Goal: Transaction & Acquisition: Purchase product/service

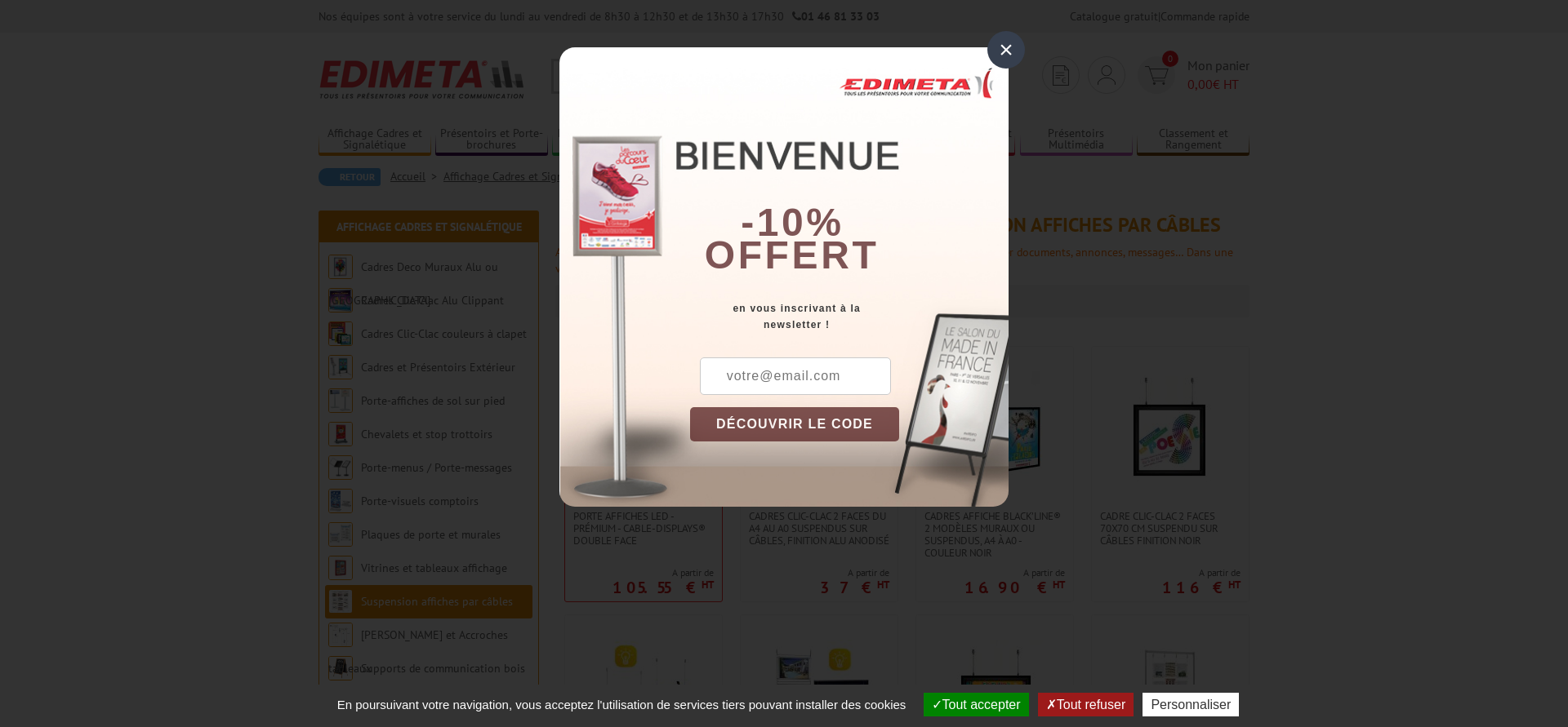
click at [1010, 44] on div "×" at bounding box center [1006, 49] width 37 height 37
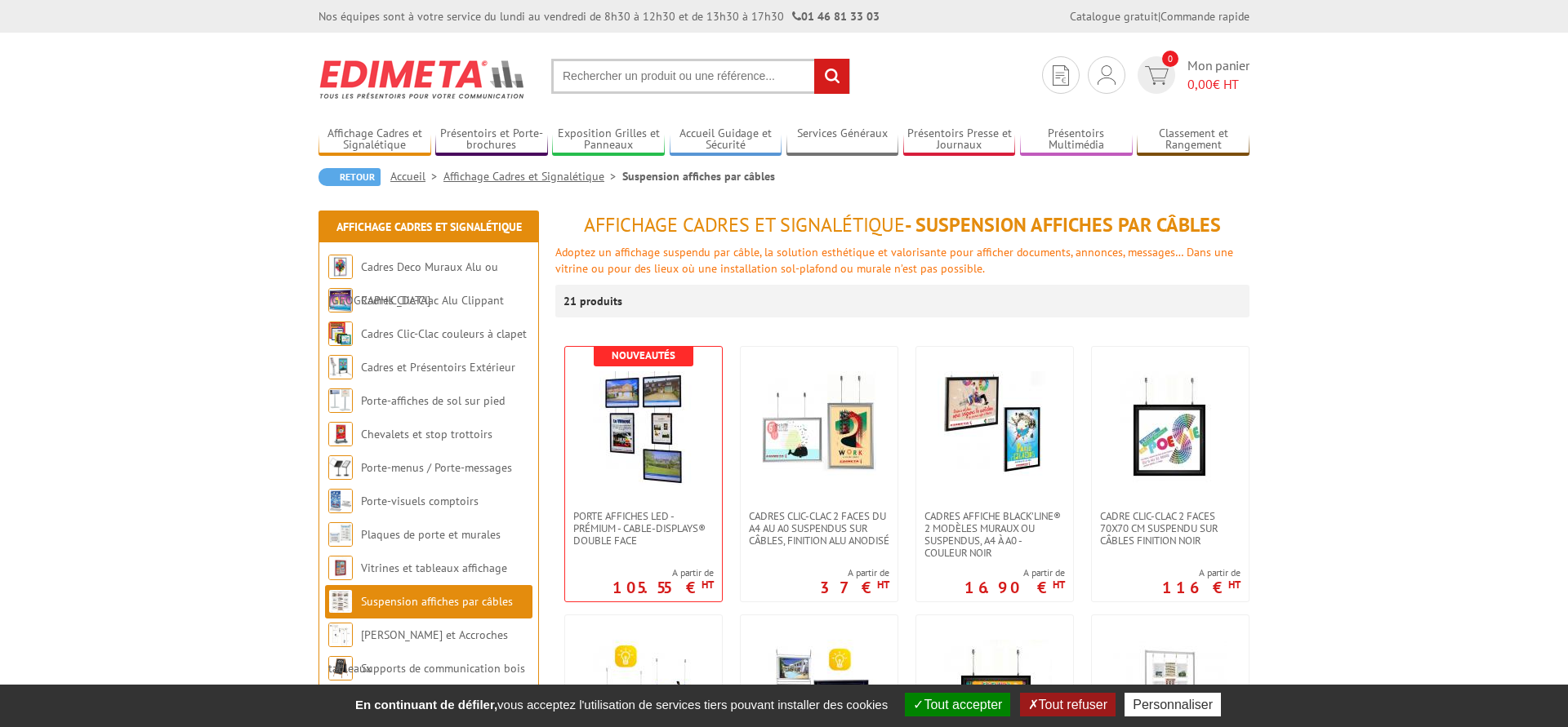
click at [556, 178] on link "Affichage Cadres et Signalétique" at bounding box center [533, 176] width 179 height 15
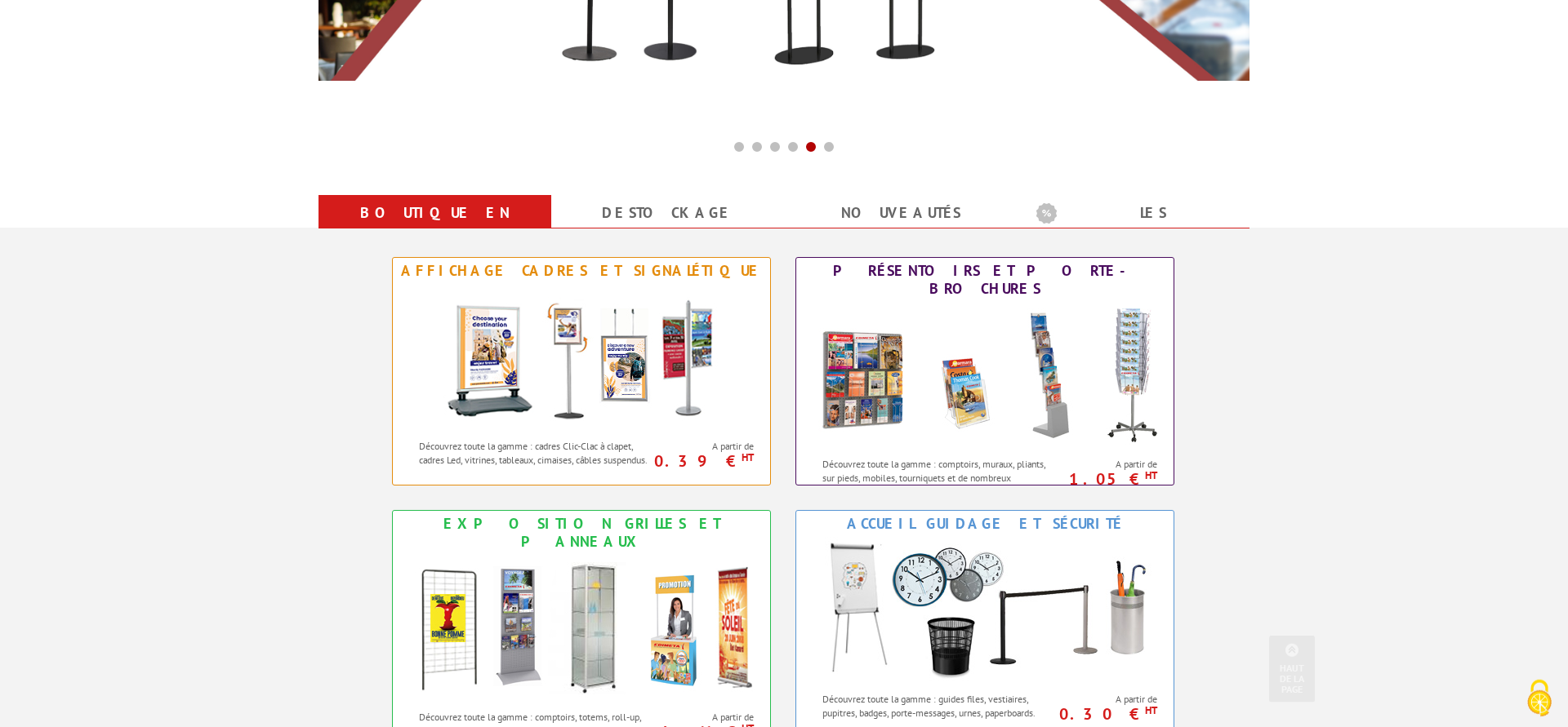
scroll to position [500, 0]
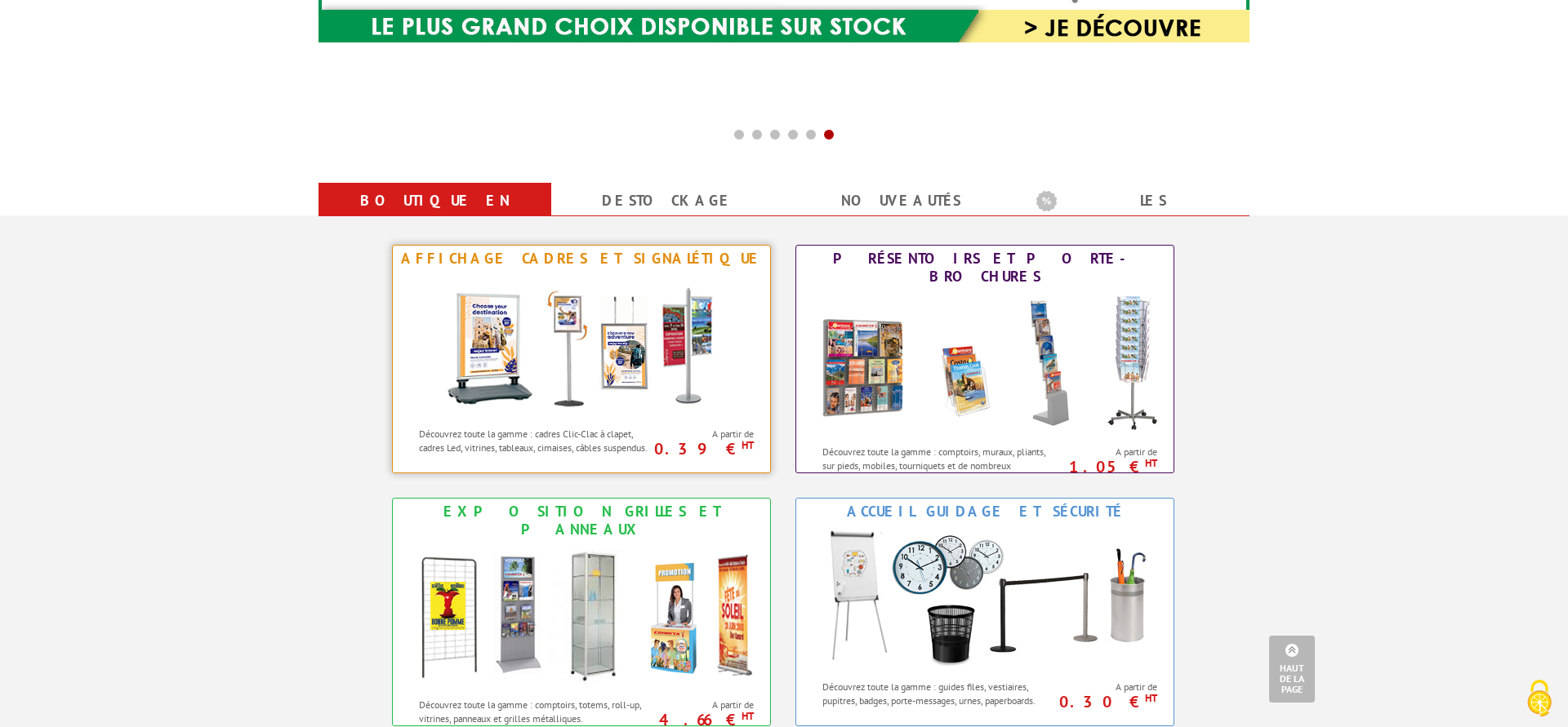
click at [603, 258] on div "Affichage Cadres et Signalétique" at bounding box center [581, 259] width 369 height 18
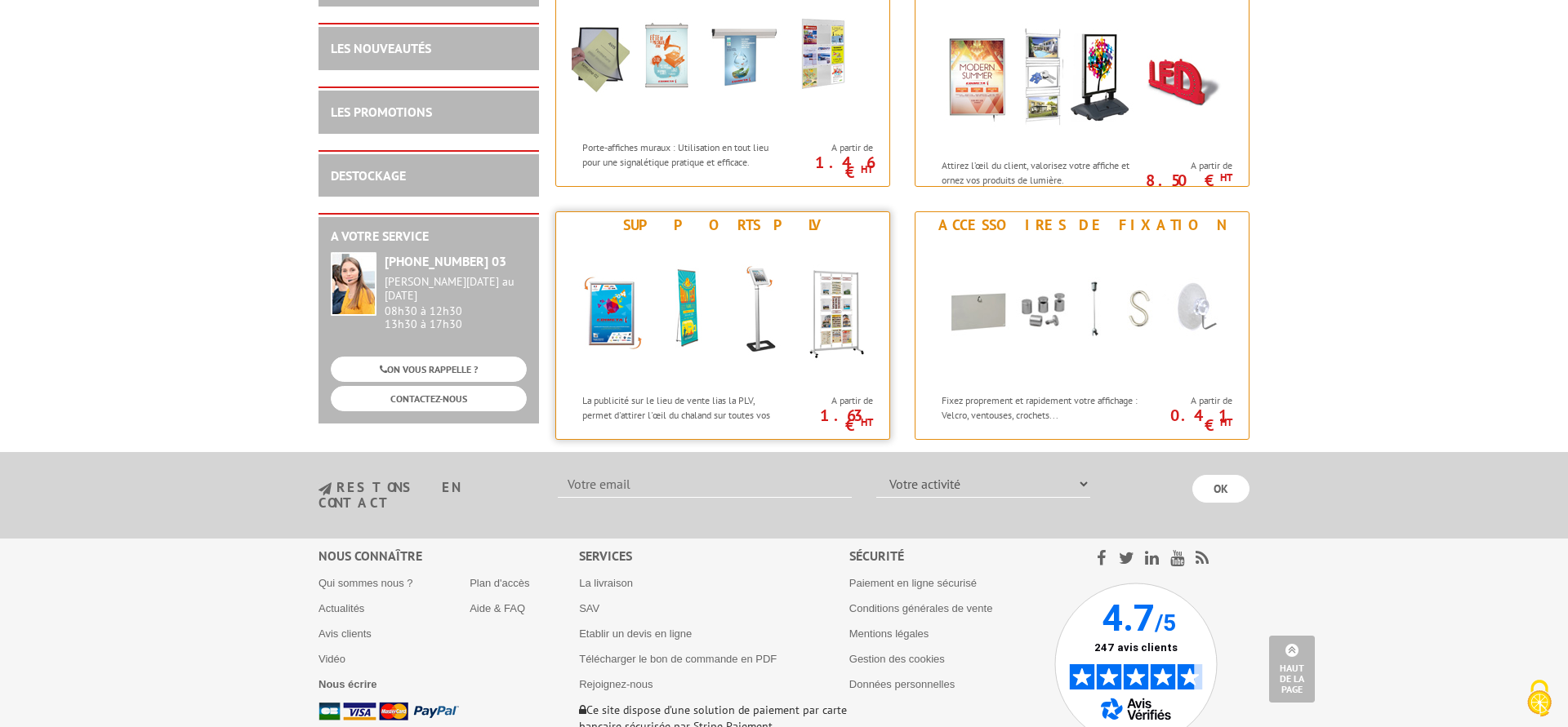
scroll to position [1666, 0]
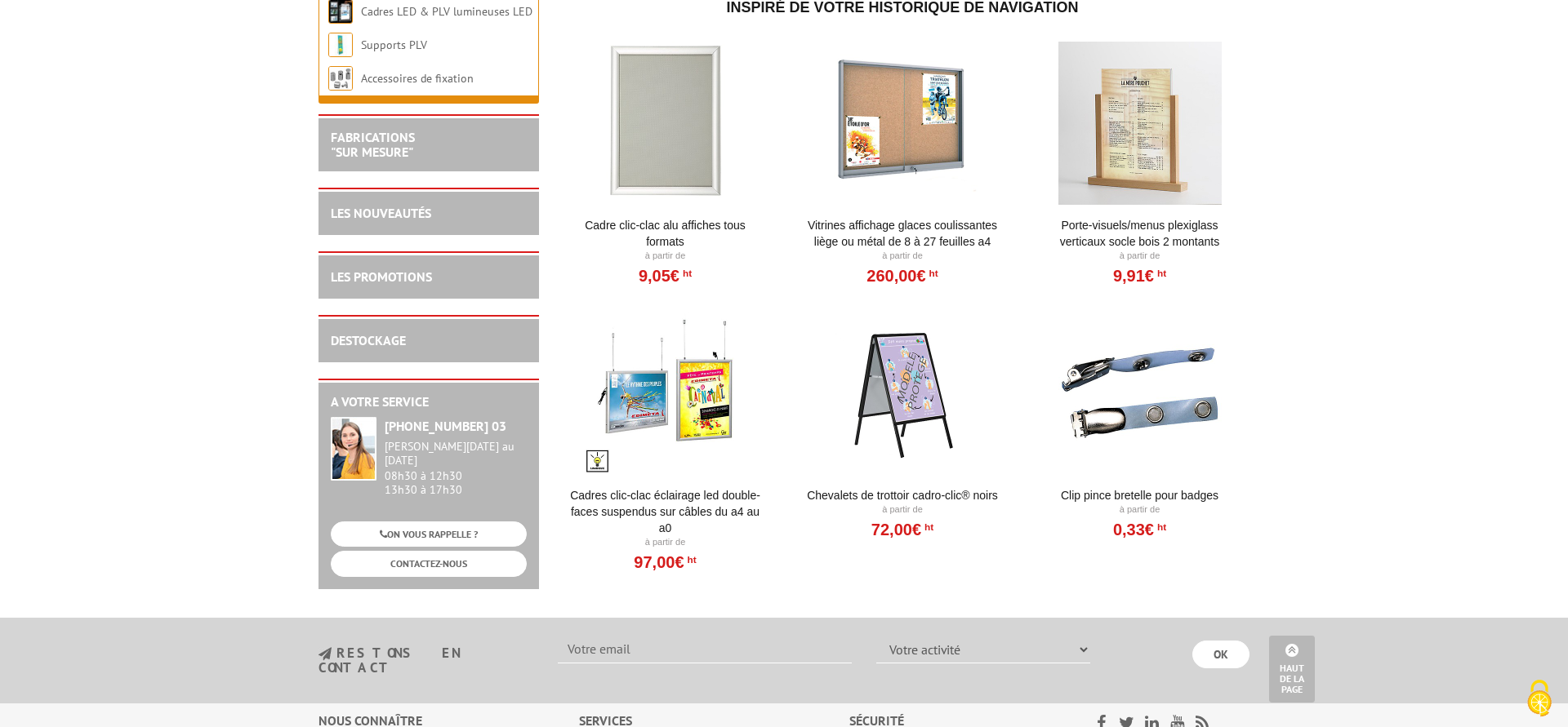
scroll to position [1582, 0]
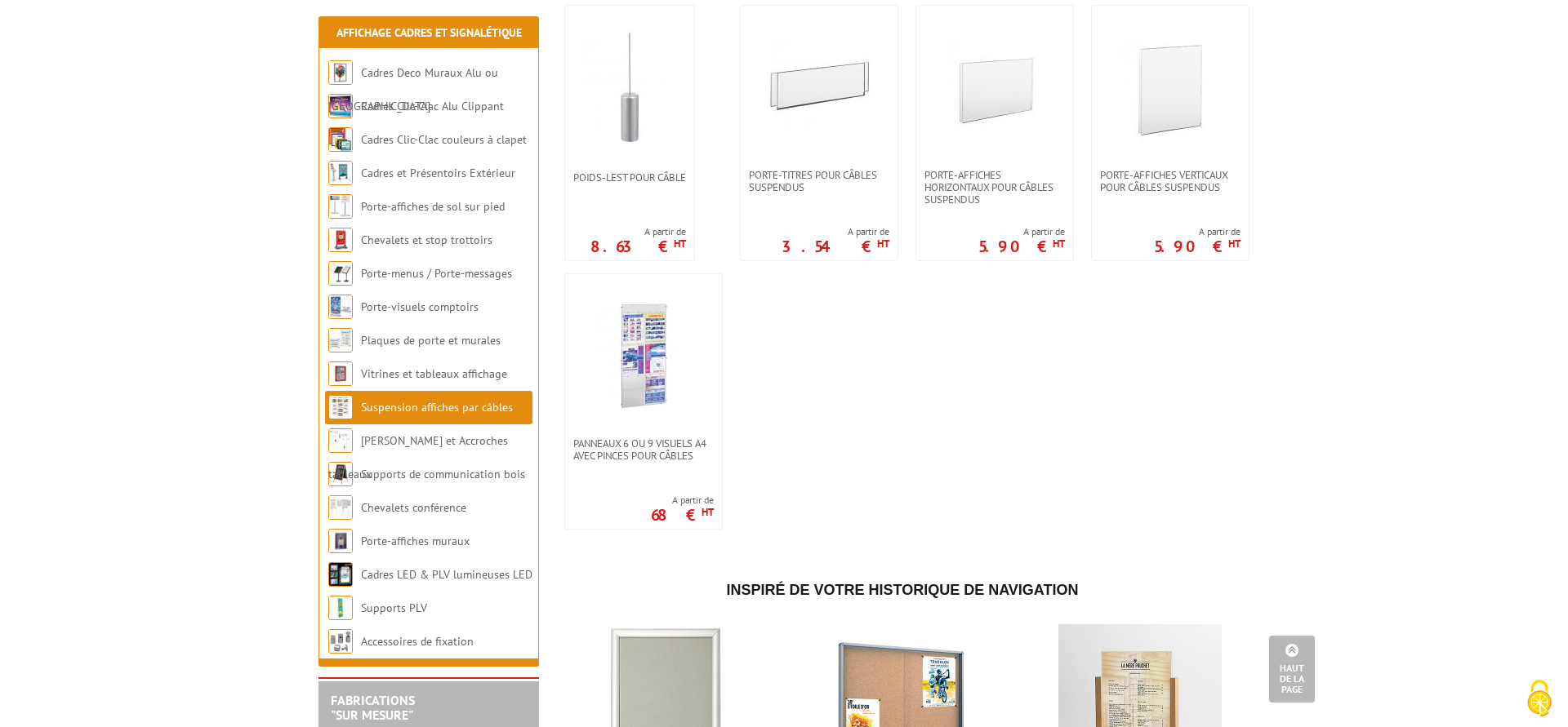
scroll to position [999, 0]
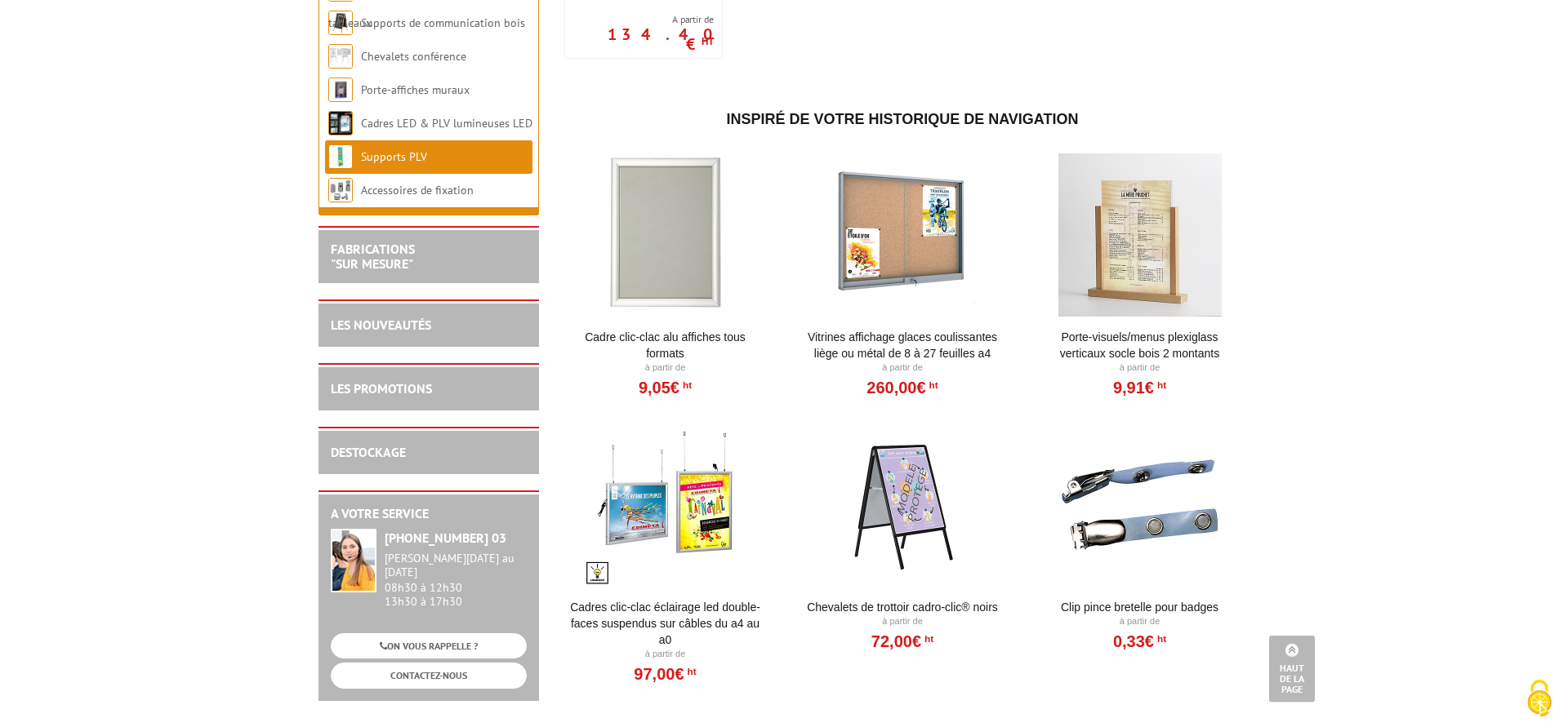
scroll to position [4913, 0]
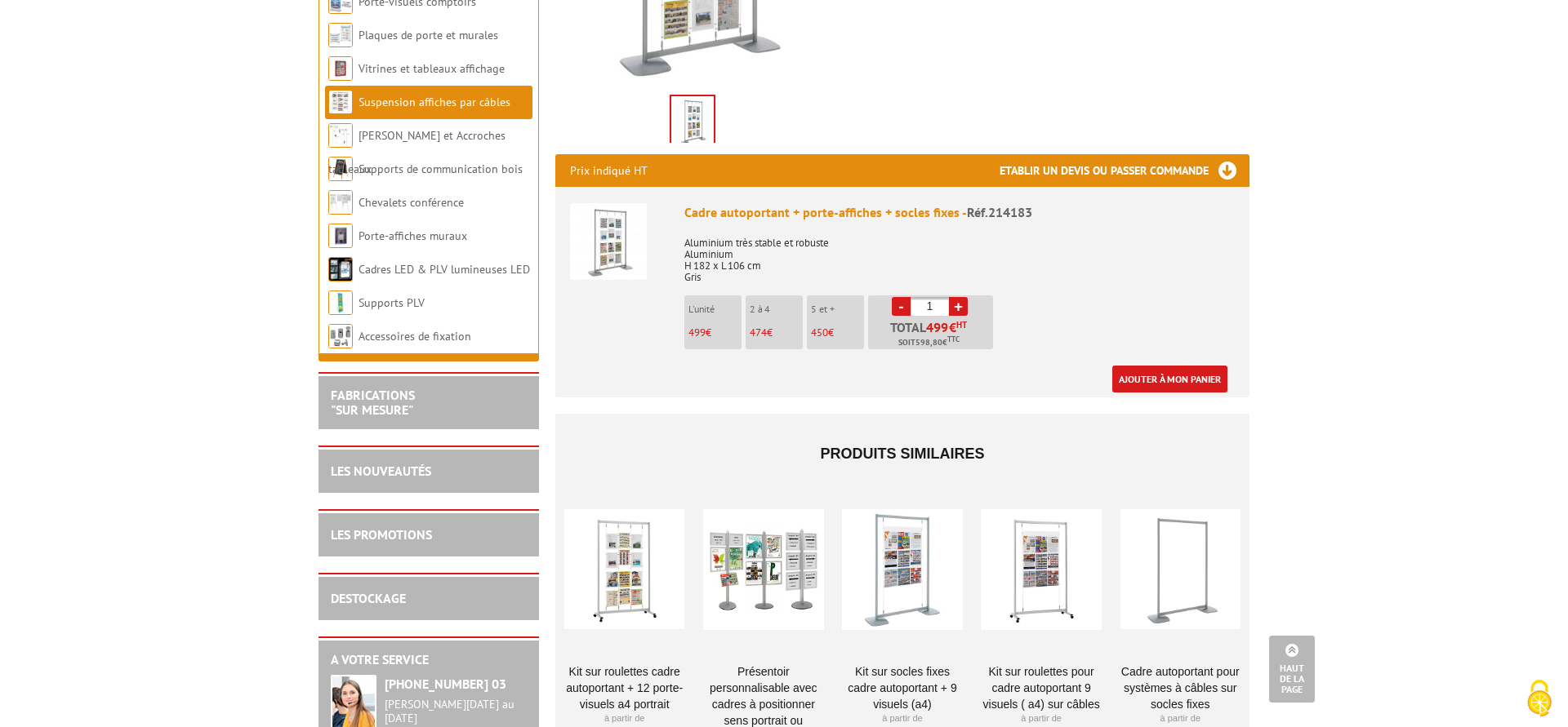
scroll to position [583, 0]
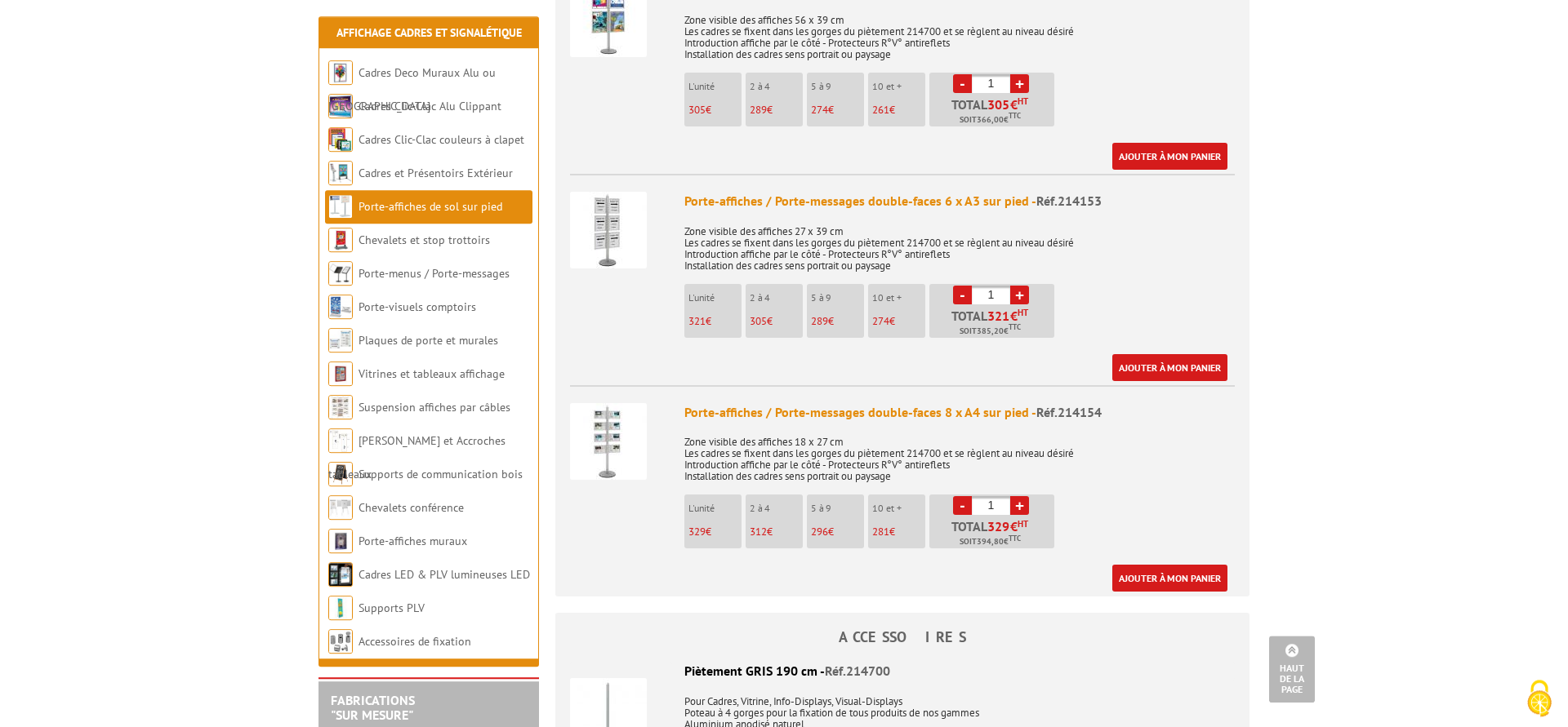
scroll to position [1082, 0]
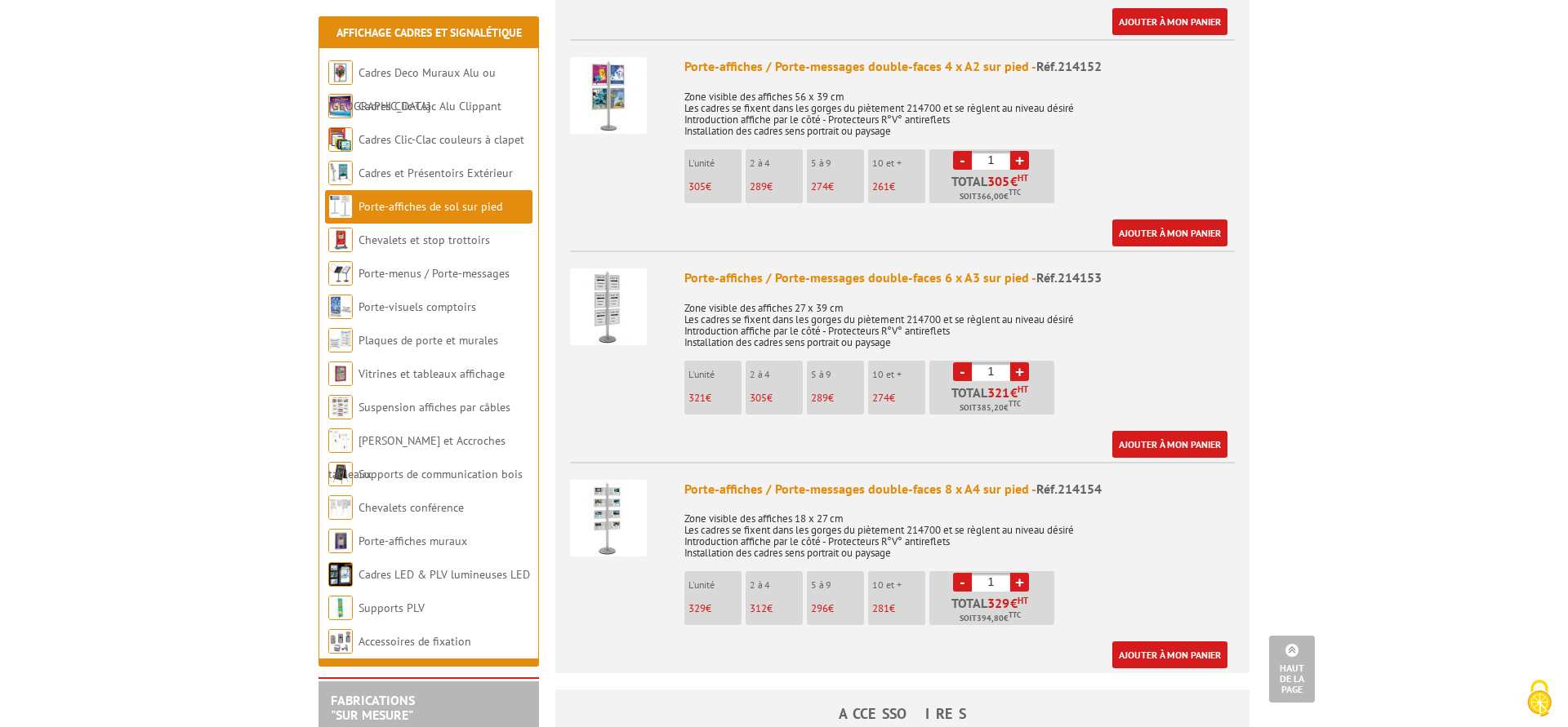
click at [607, 277] on img at bounding box center [609, 307] width 77 height 77
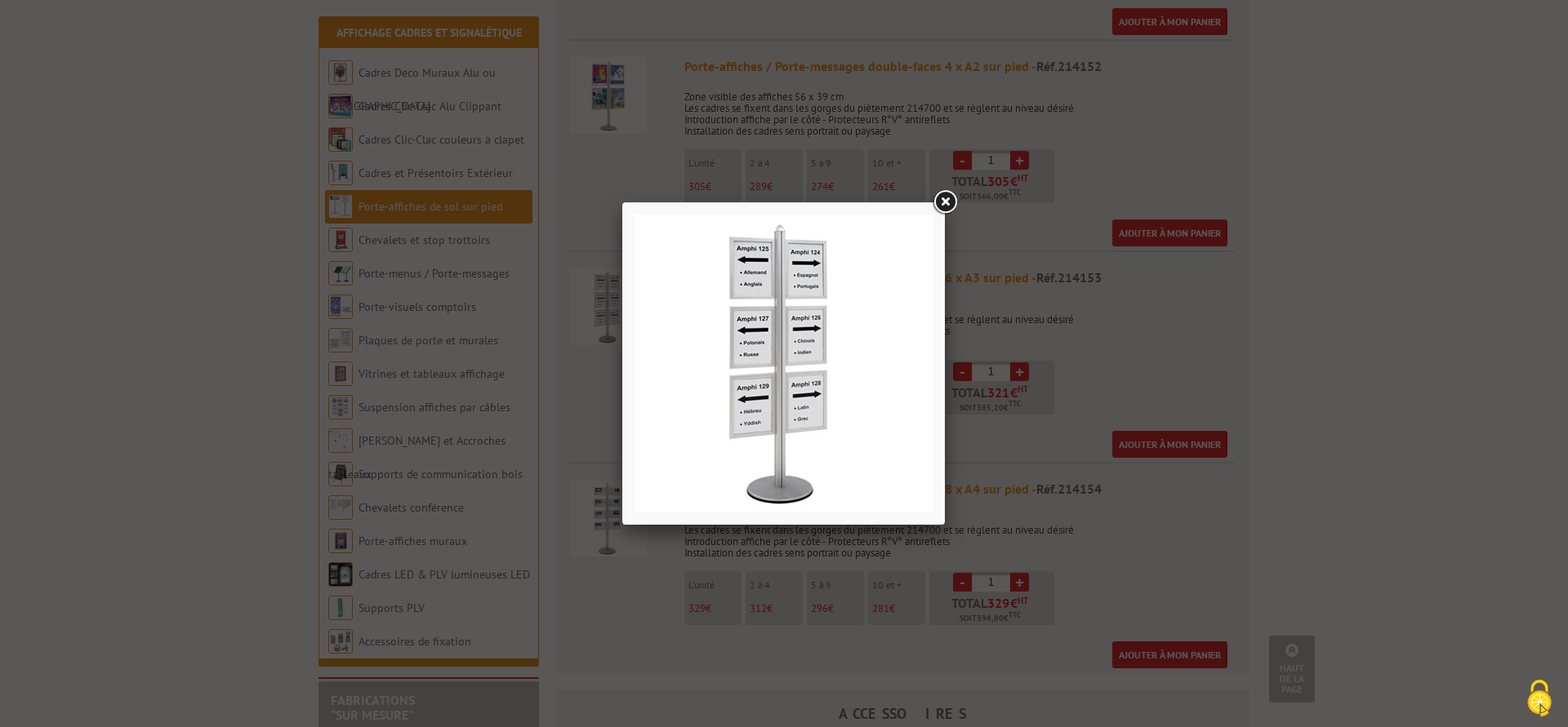
click at [943, 203] on link at bounding box center [945, 203] width 29 height 29
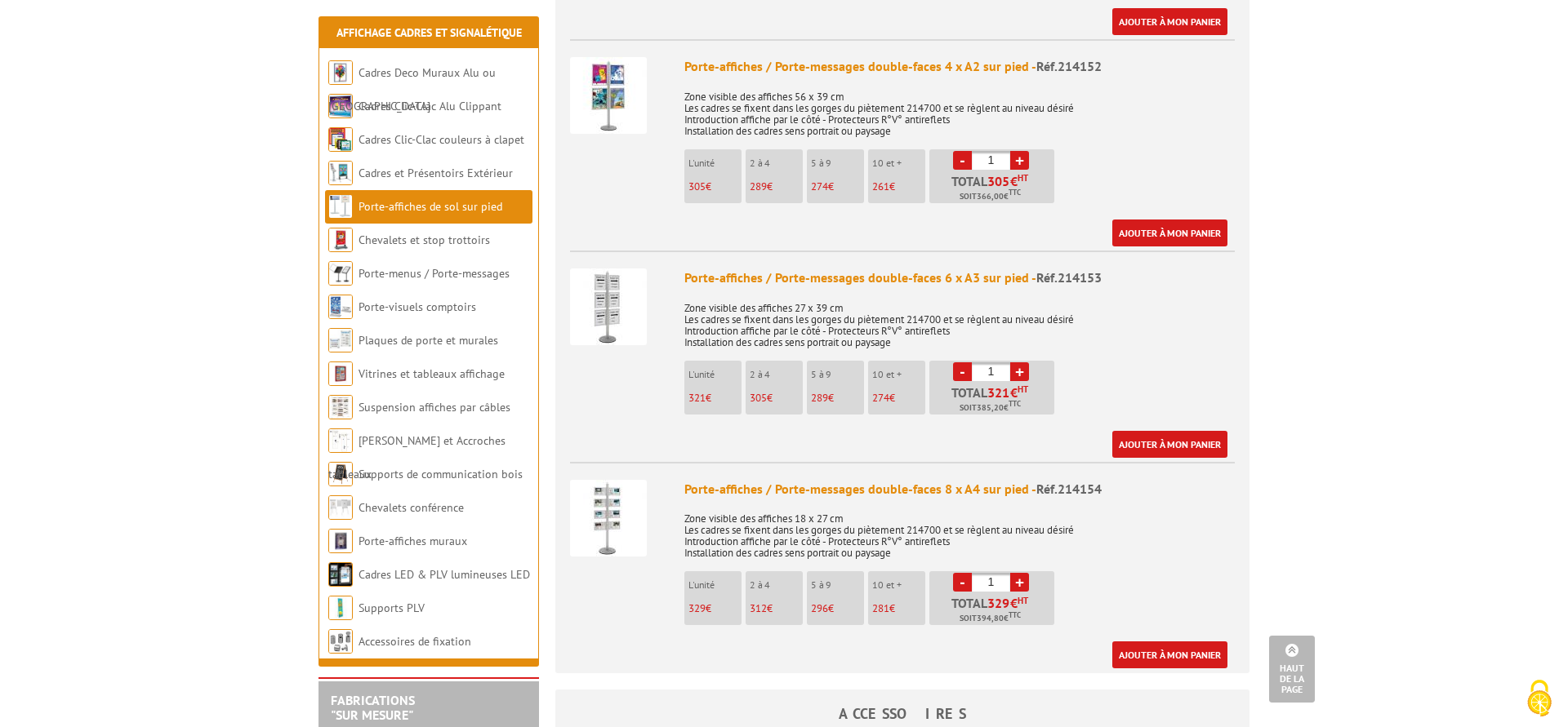
click at [602, 299] on img at bounding box center [609, 307] width 77 height 77
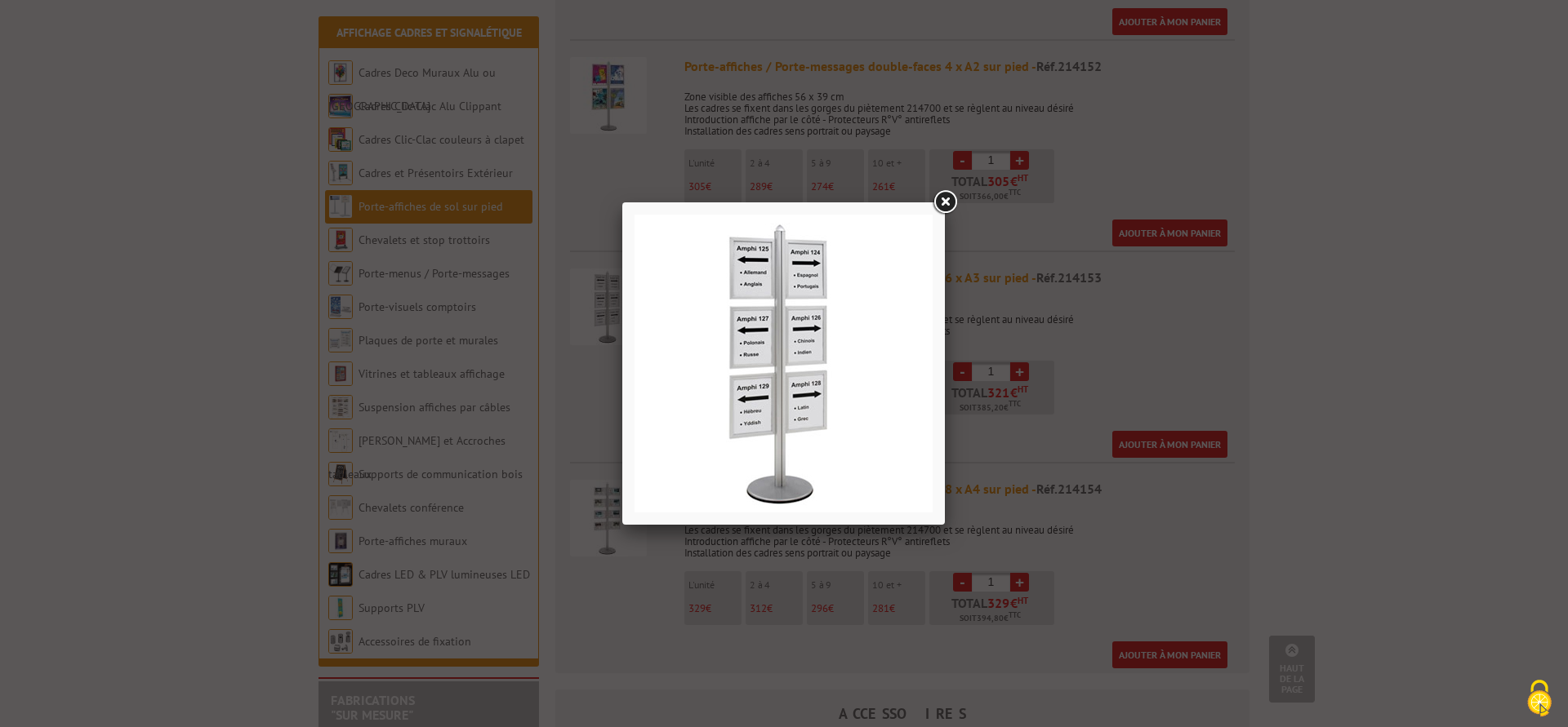
click at [946, 204] on link at bounding box center [945, 203] width 29 height 29
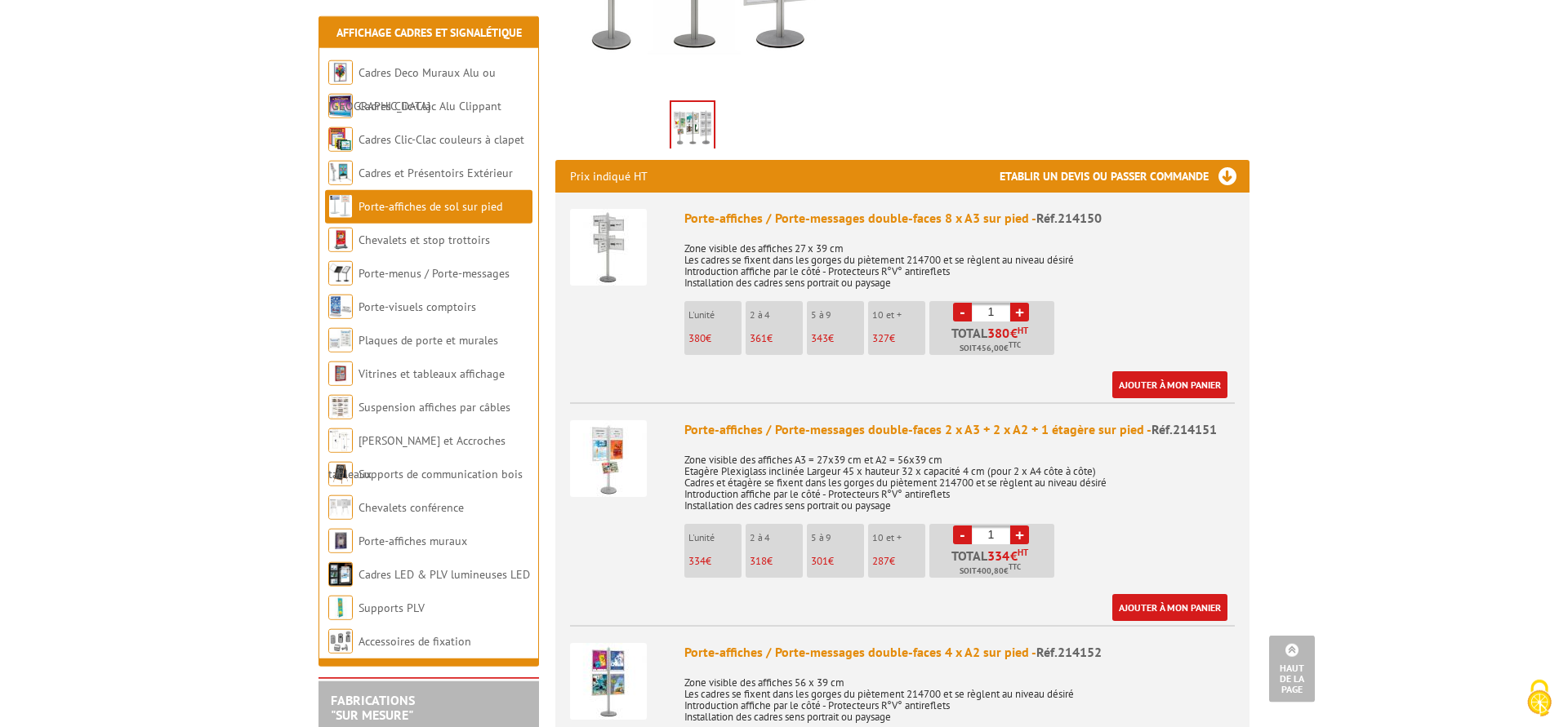
scroll to position [416, 0]
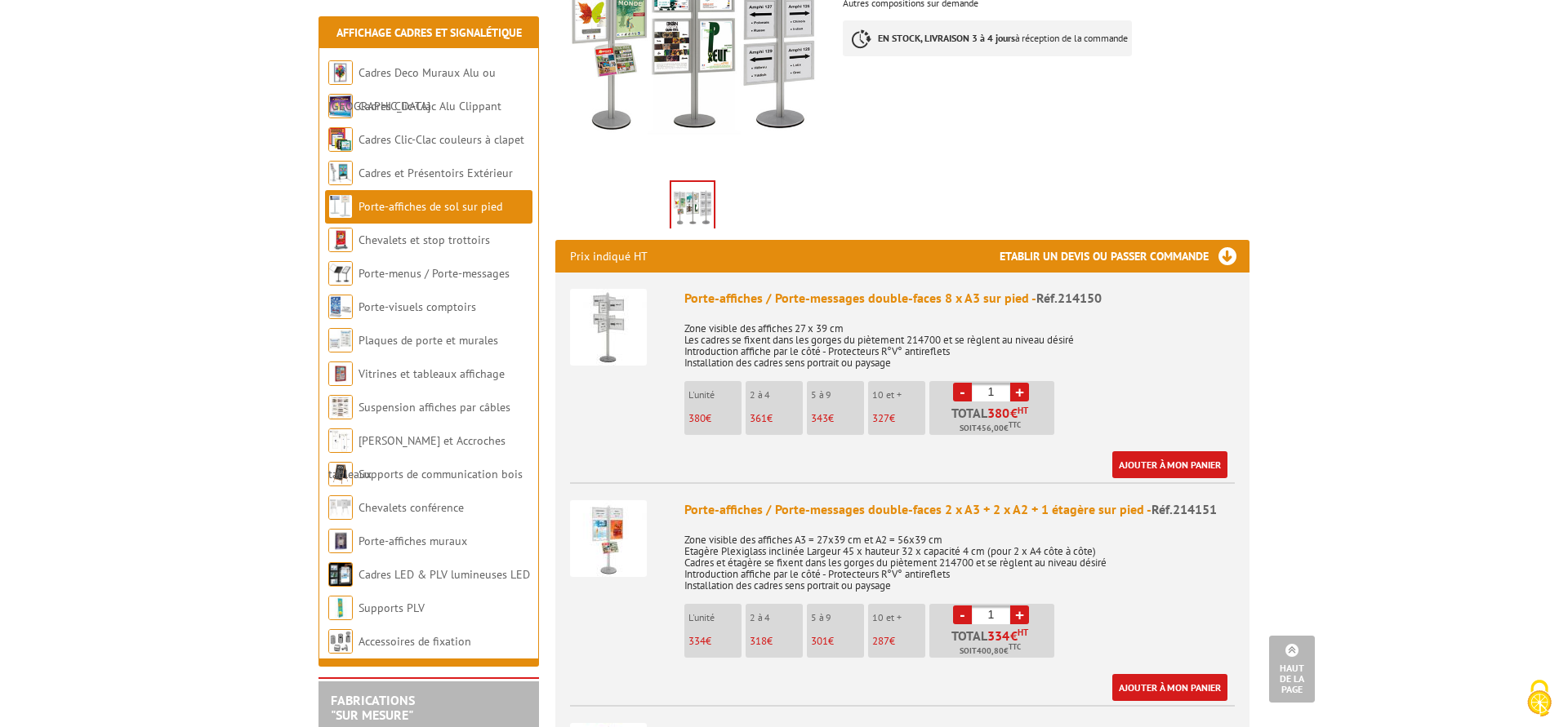
click at [599, 327] on img at bounding box center [609, 327] width 77 height 77
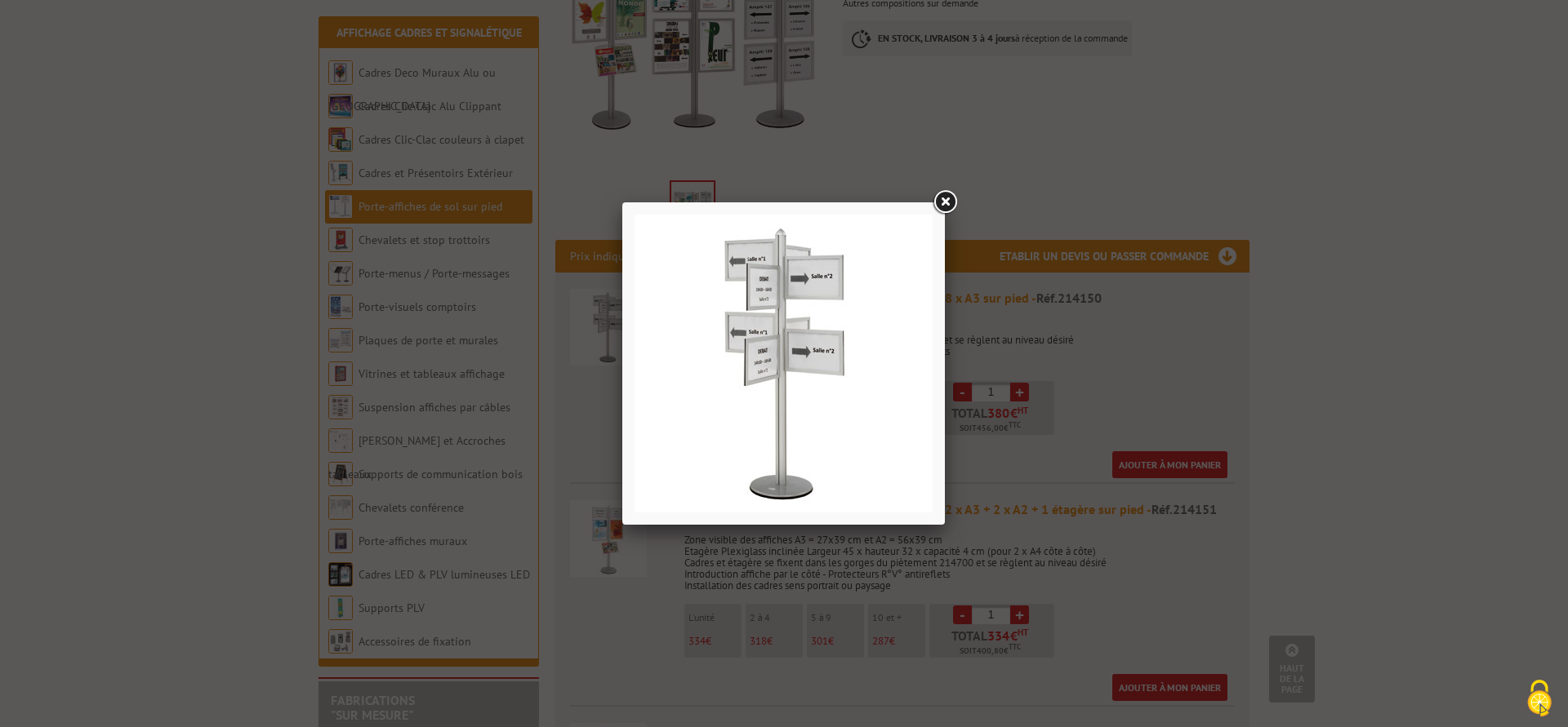
click at [943, 205] on link at bounding box center [945, 203] width 29 height 29
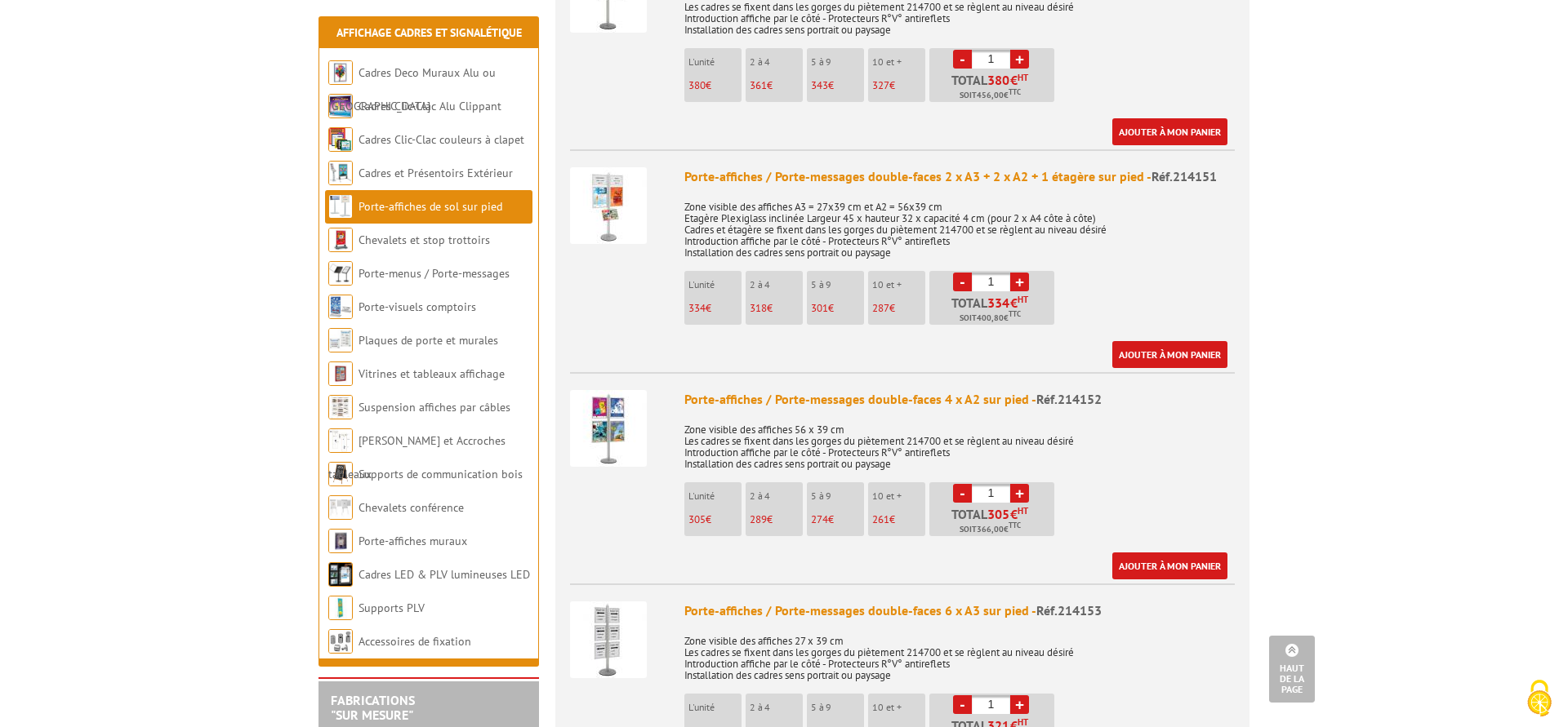
scroll to position [1082, 0]
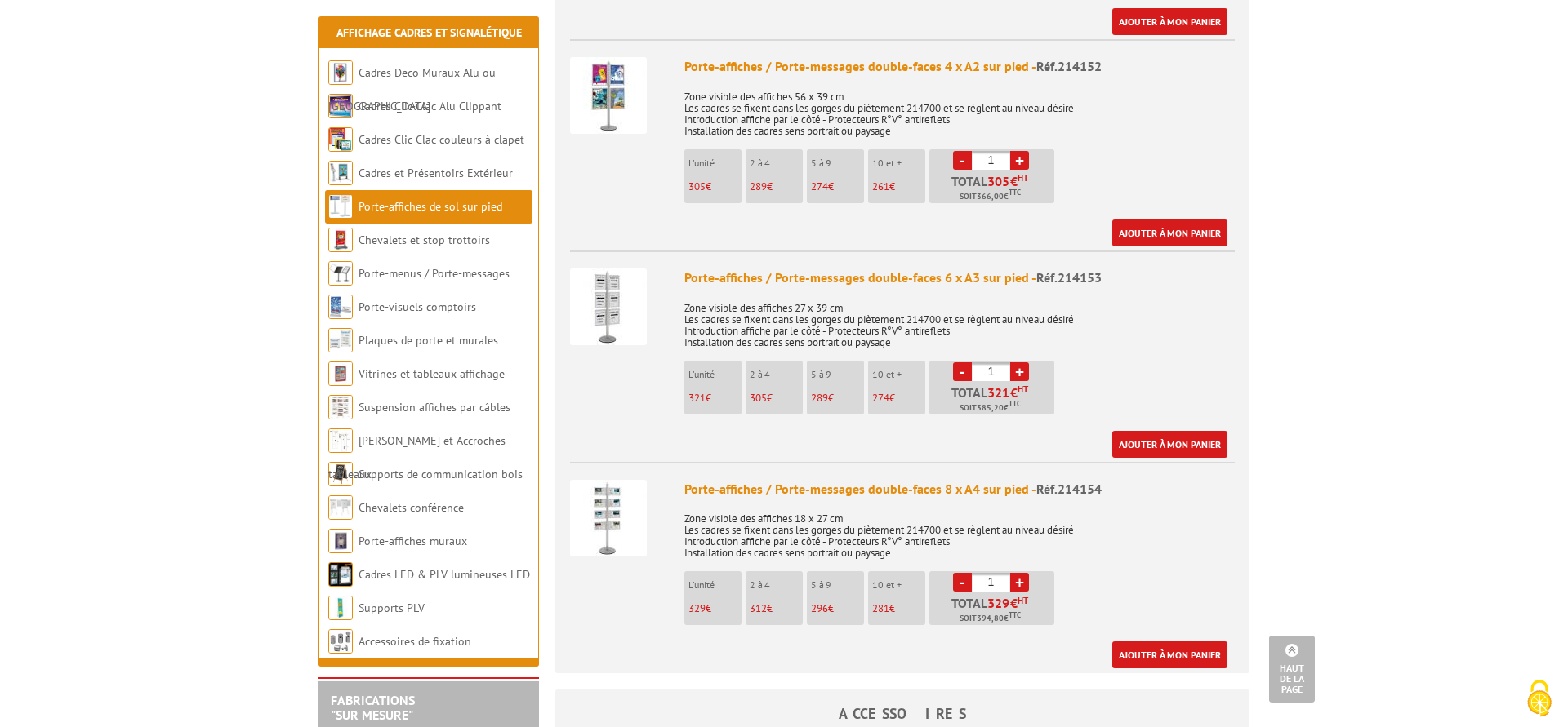
click at [1017, 363] on link "+" at bounding box center [1020, 372] width 19 height 19
type input "2"
